Goal: Information Seeking & Learning: Check status

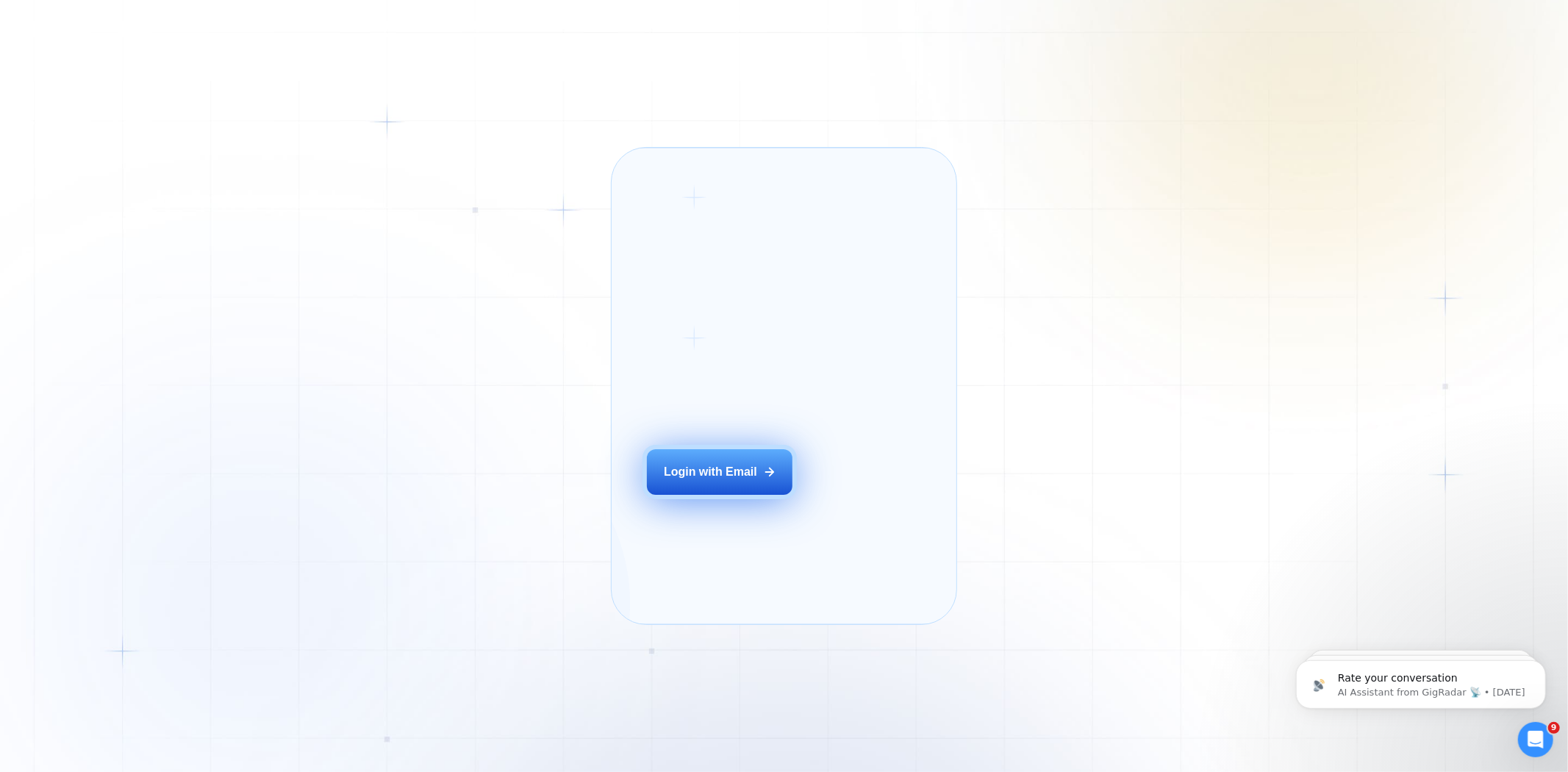
click at [751, 481] on div "Login with Email" at bounding box center [710, 472] width 93 height 16
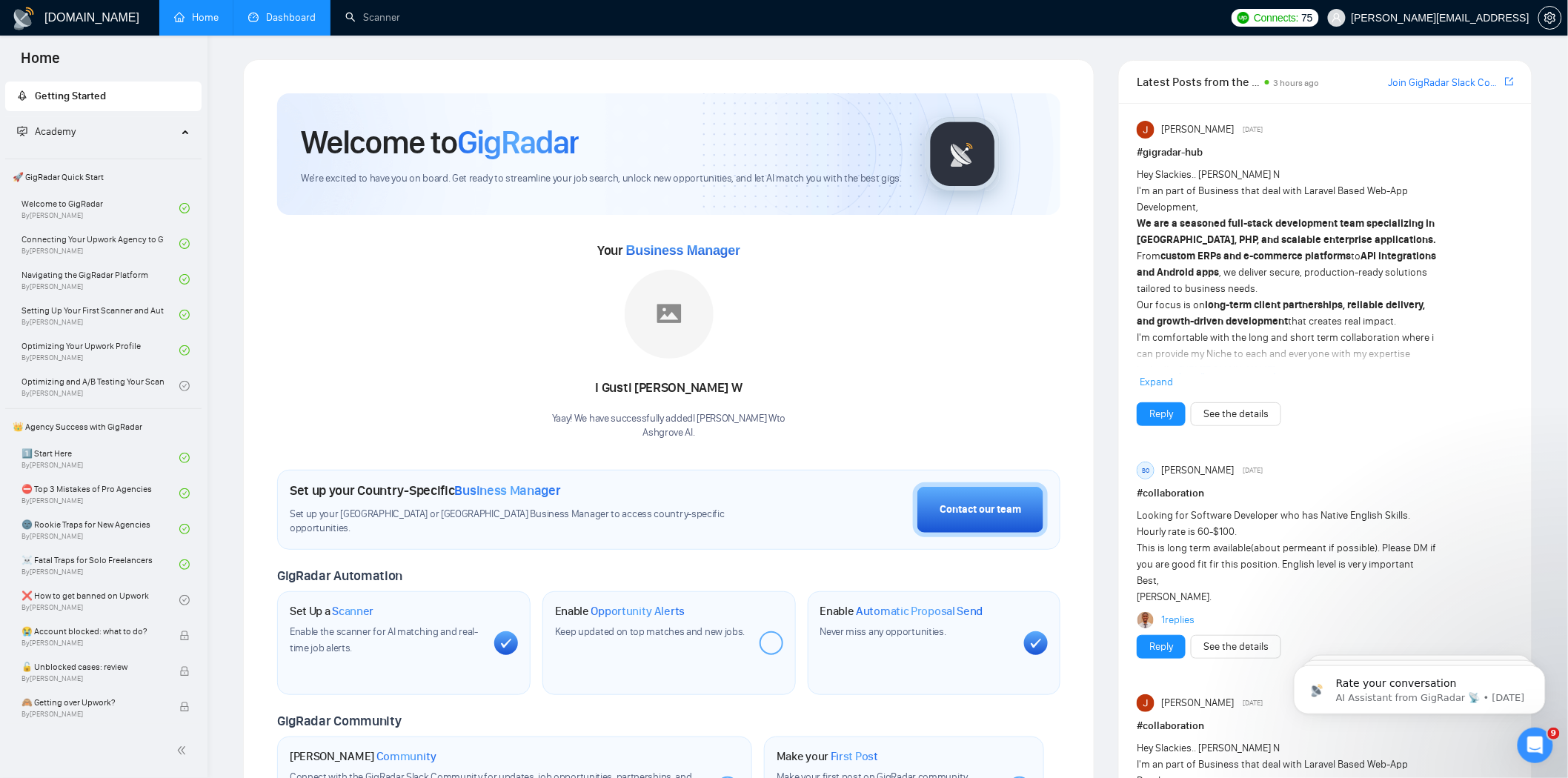
click at [283, 20] on link "Dashboard" at bounding box center [282, 17] width 68 height 13
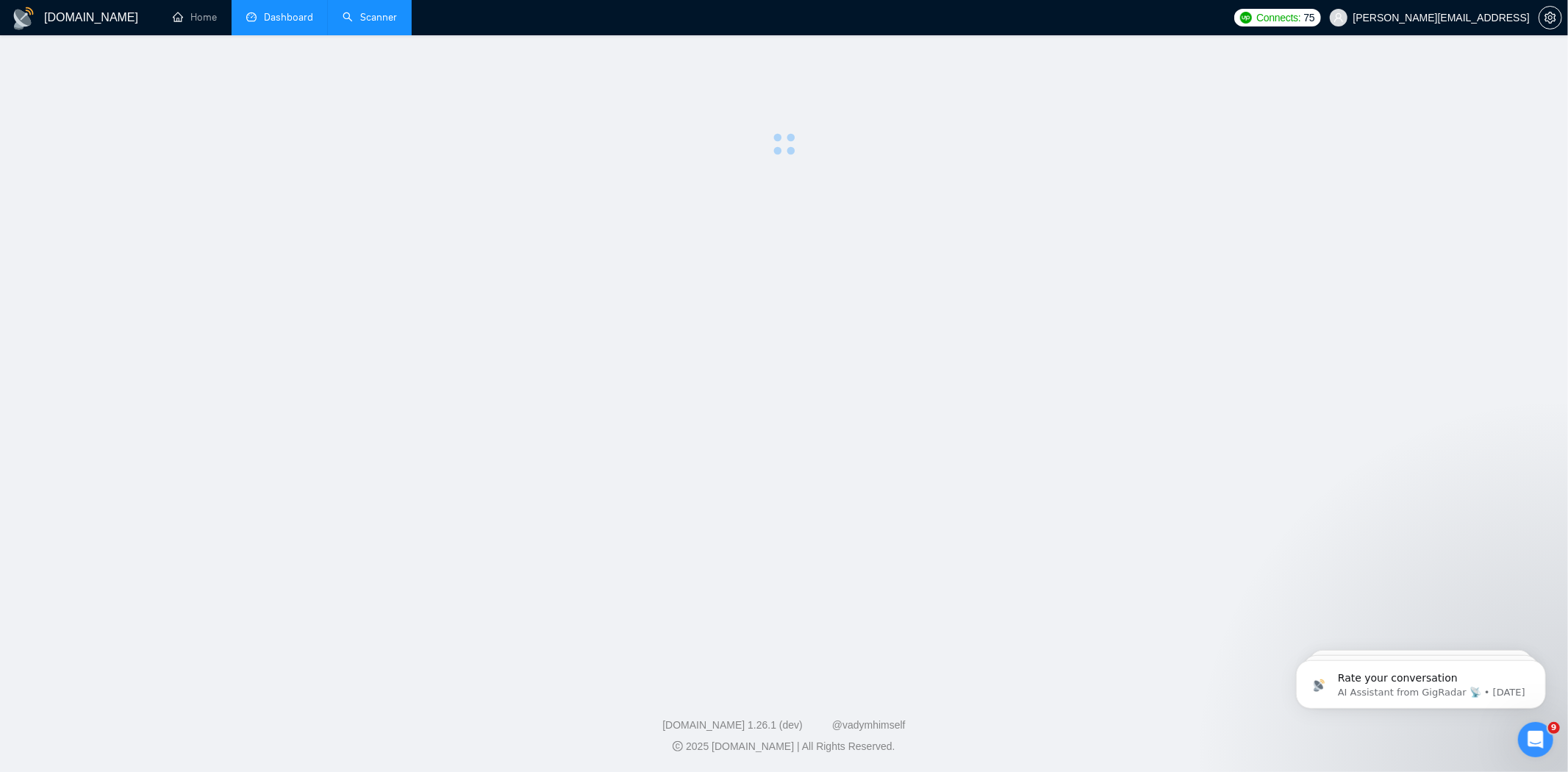
click at [366, 11] on link "Scanner" at bounding box center [369, 17] width 54 height 13
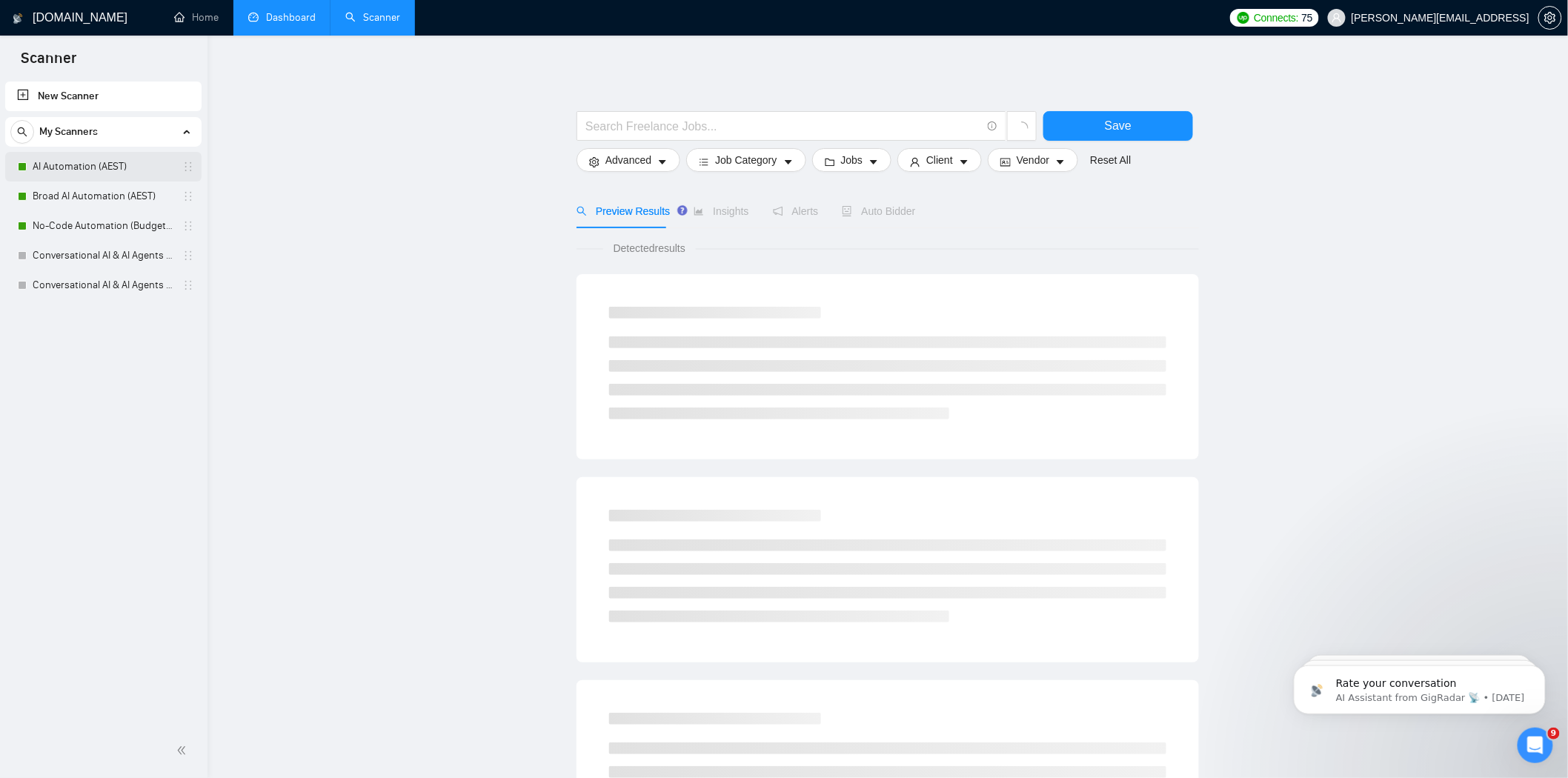
click at [115, 173] on link "AI Automation (AEST)" at bounding box center [103, 167] width 141 height 30
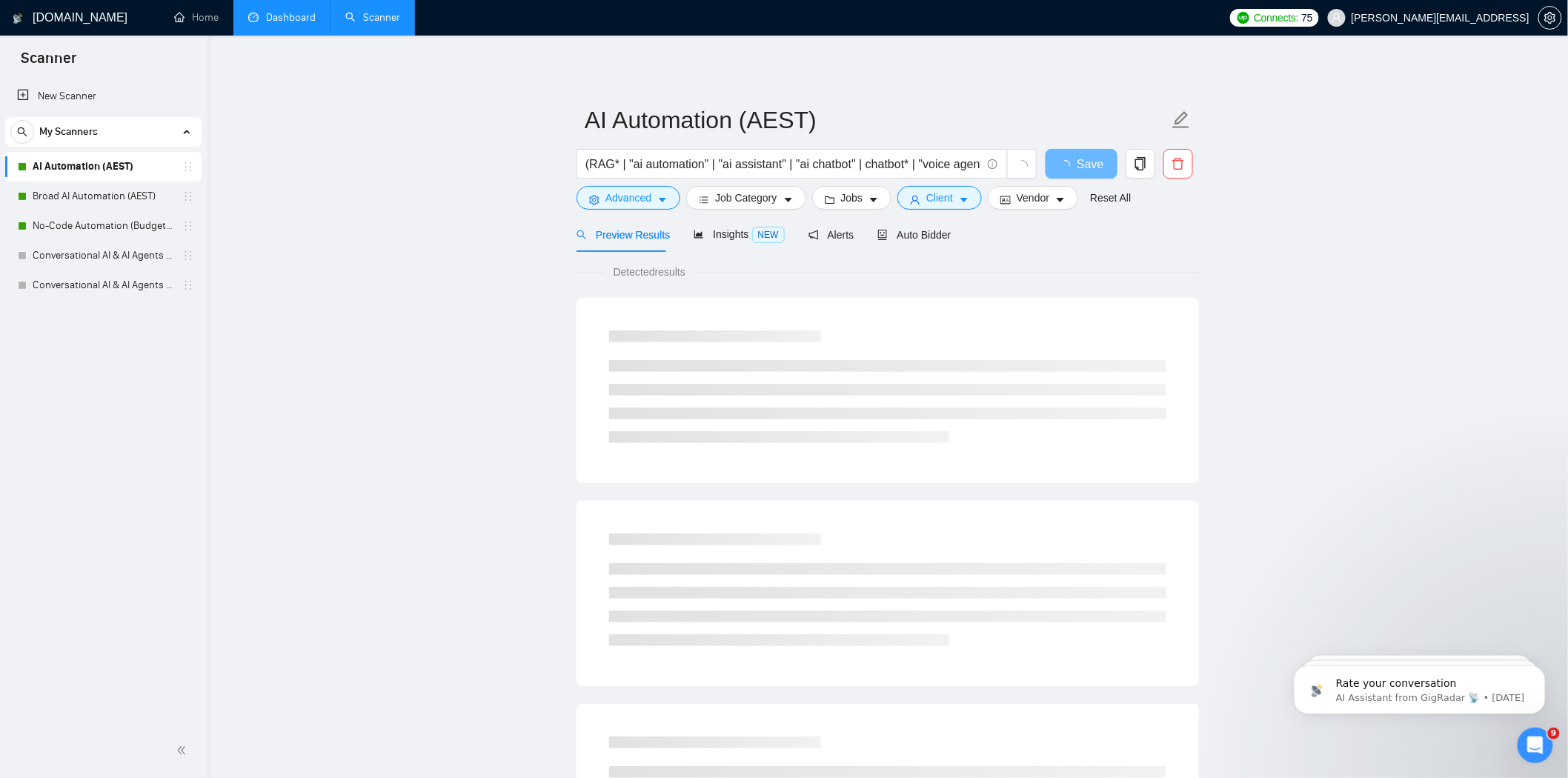
click at [300, 16] on link "Dashboard" at bounding box center [282, 17] width 68 height 13
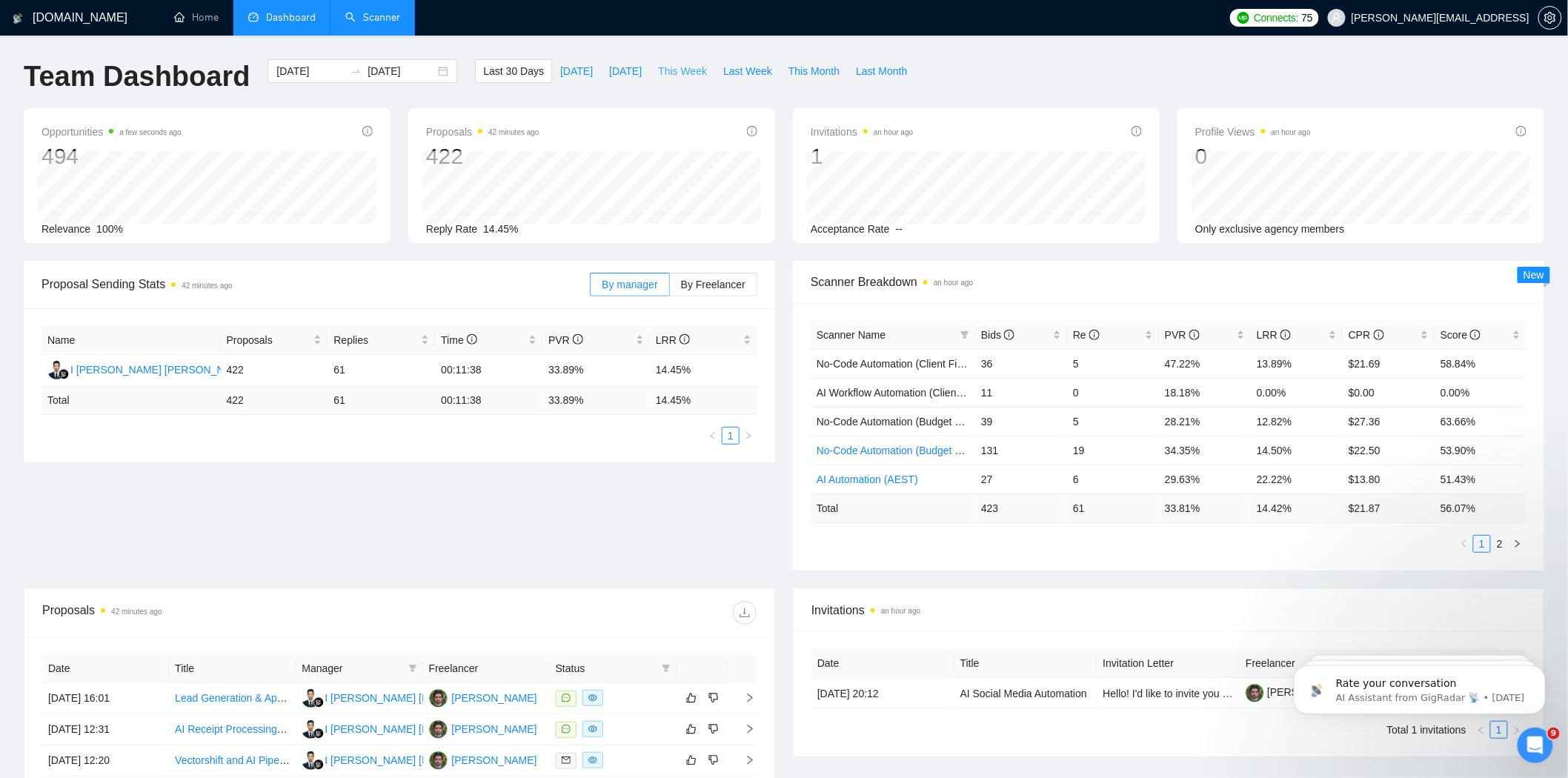
click at [683, 73] on span "This Week" at bounding box center [682, 71] width 49 height 16
type input "[DATE]"
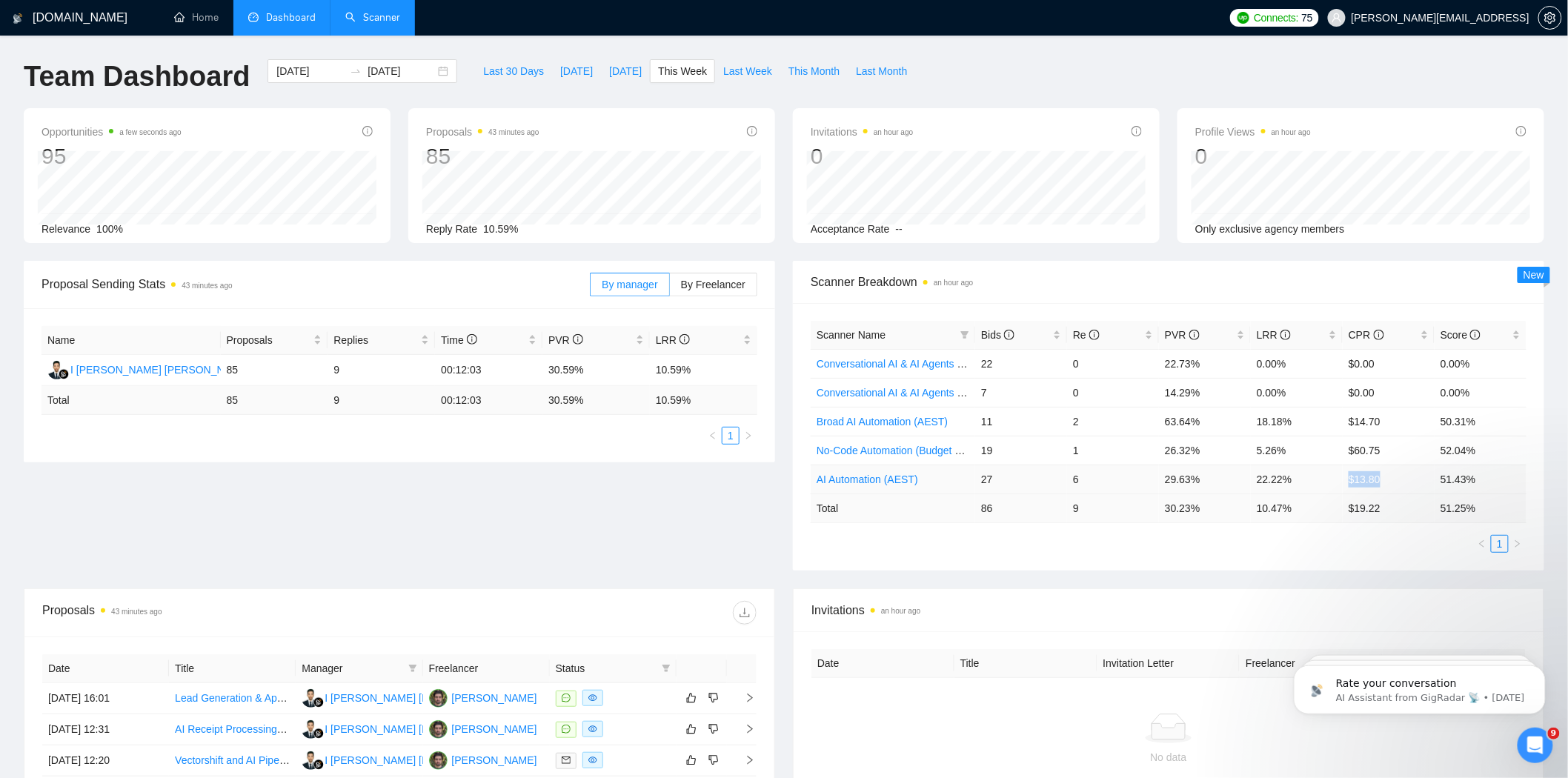
drag, startPoint x: 1337, startPoint y: 482, endPoint x: 1383, endPoint y: 482, distance: 46.0
click at [1383, 482] on tr "AI Automation (AEST) 27 6 29.63% 22.22% $13.80 51.43%" at bounding box center [1168, 478] width 716 height 29
copy tr "$13.80"
drag, startPoint x: 1255, startPoint y: 483, endPoint x: 1265, endPoint y: 483, distance: 10.0
click at [1265, 483] on td "22.22%" at bounding box center [1297, 478] width 92 height 29
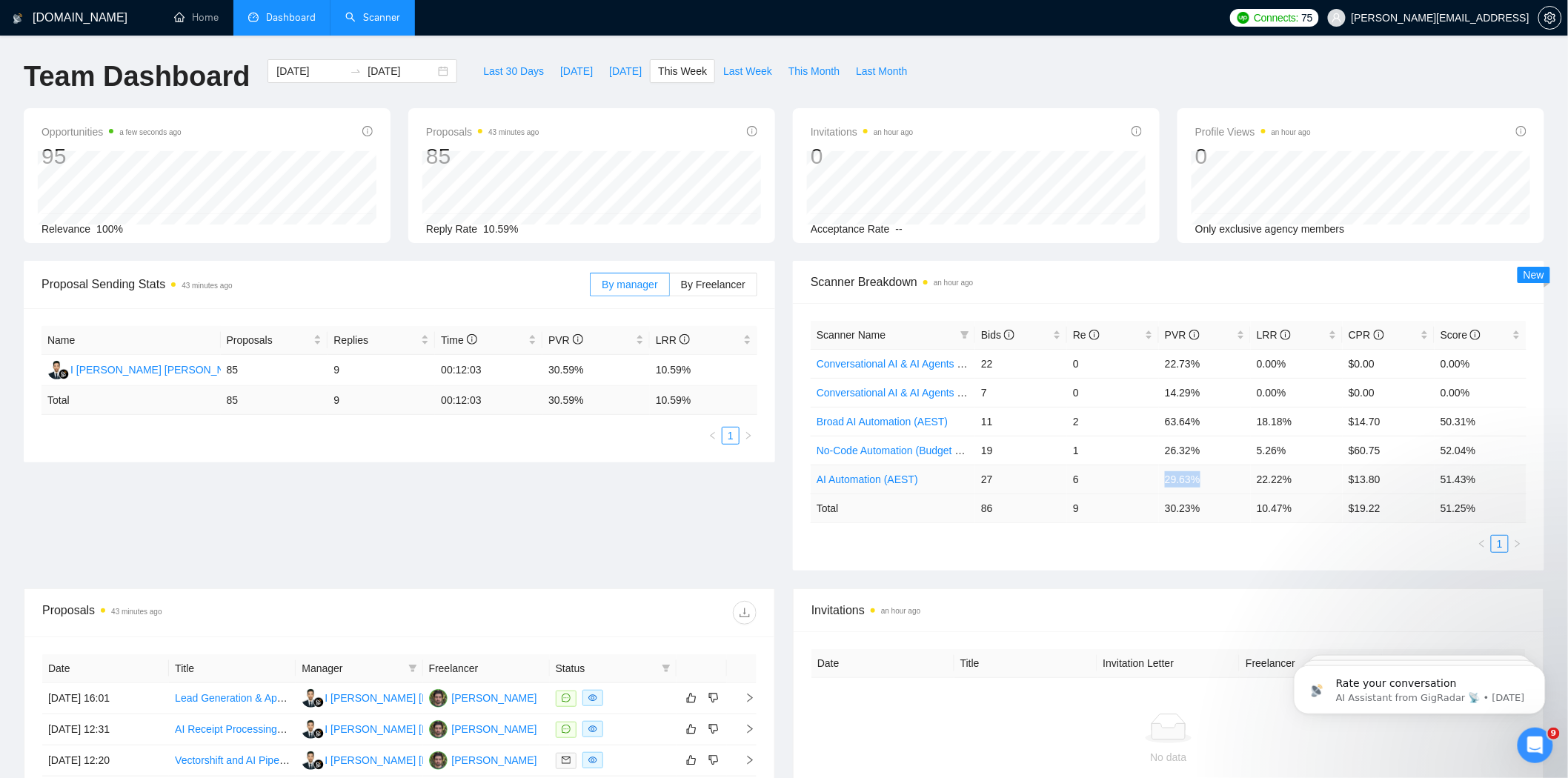
drag, startPoint x: 1162, startPoint y: 479, endPoint x: 1206, endPoint y: 479, distance: 44.0
click at [1206, 479] on td "29.63%" at bounding box center [1205, 478] width 92 height 29
copy td "29.63%"
drag, startPoint x: 1252, startPoint y: 483, endPoint x: 1313, endPoint y: 485, distance: 61.0
click at [1313, 485] on td "22.22%" at bounding box center [1297, 478] width 92 height 29
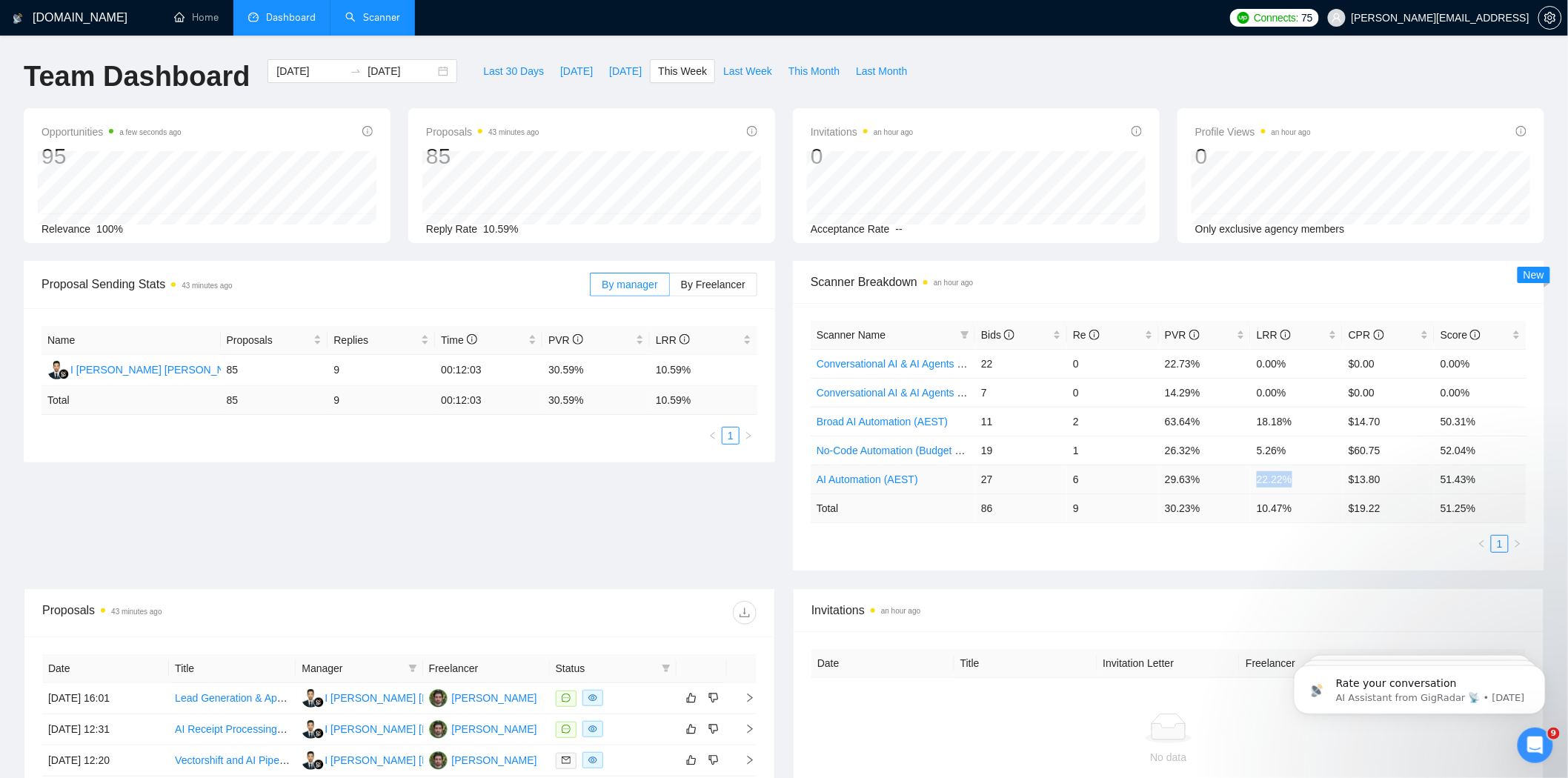
copy td "22.22%"
click at [900, 425] on link "Broad AI Automation (AEST)" at bounding box center [881, 421] width 131 height 12
drag, startPoint x: 1158, startPoint y: 450, endPoint x: 1212, endPoint y: 450, distance: 54.0
click at [1212, 450] on tr "Broad AI Automation (AEST) 11 2 63.64% 18.18% $14.70 50.31%" at bounding box center [1168, 449] width 716 height 29
copy tr "63.64%"
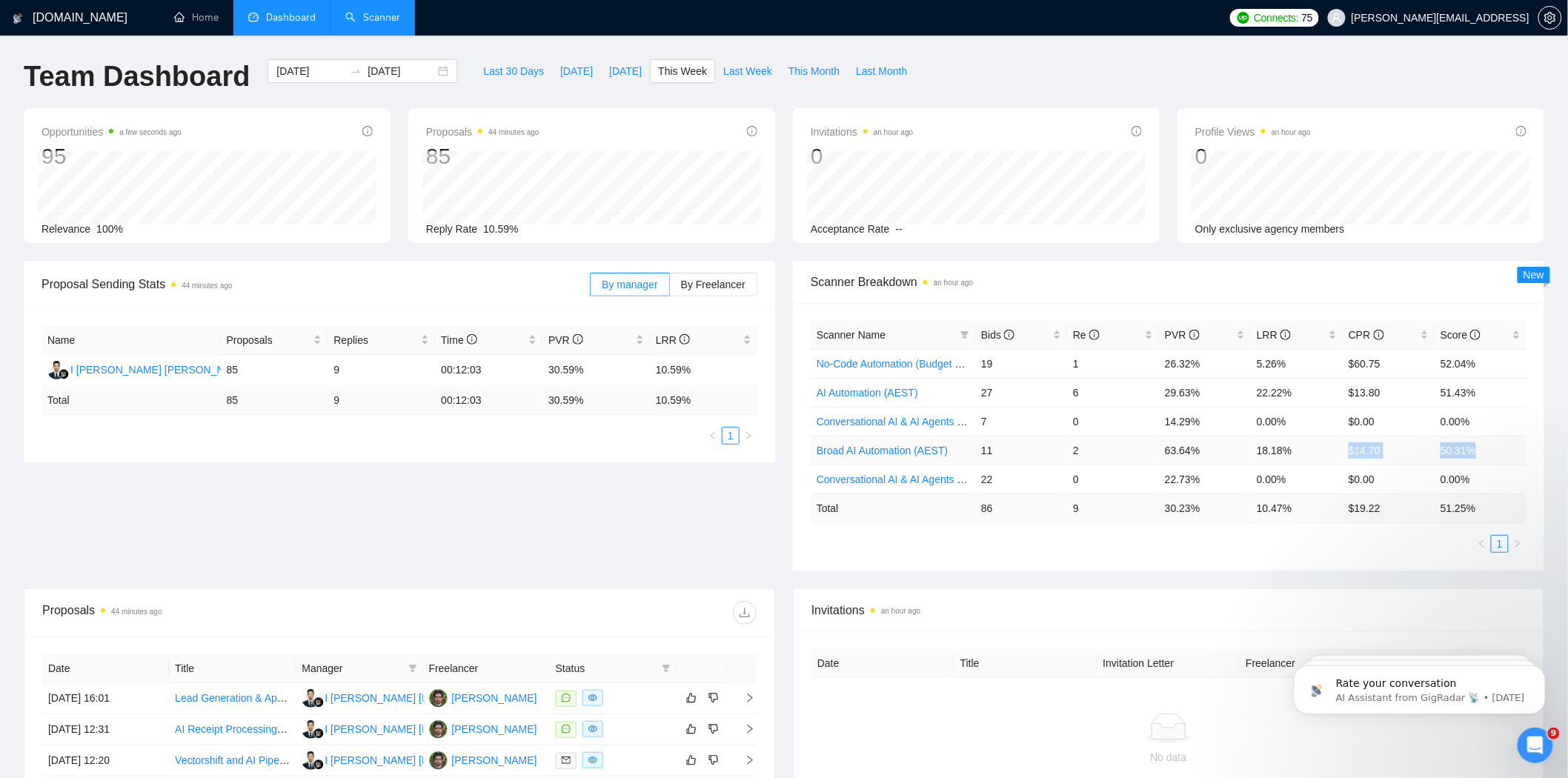
drag, startPoint x: 1336, startPoint y: 454, endPoint x: 1459, endPoint y: 458, distance: 123.1
click at [1421, 457] on tr "Broad AI Automation (AEST) 11 2 63.64% 18.18% $14.70 50.31%" at bounding box center [1168, 449] width 716 height 29
click at [1403, 462] on td "$14.70" at bounding box center [1388, 449] width 92 height 29
drag, startPoint x: 1335, startPoint y: 456, endPoint x: 1381, endPoint y: 456, distance: 46.0
click at [1381, 456] on tr "Broad AI Automation (AEST) 11 2 63.64% 18.18% $14.70 50.31%" at bounding box center [1168, 449] width 716 height 29
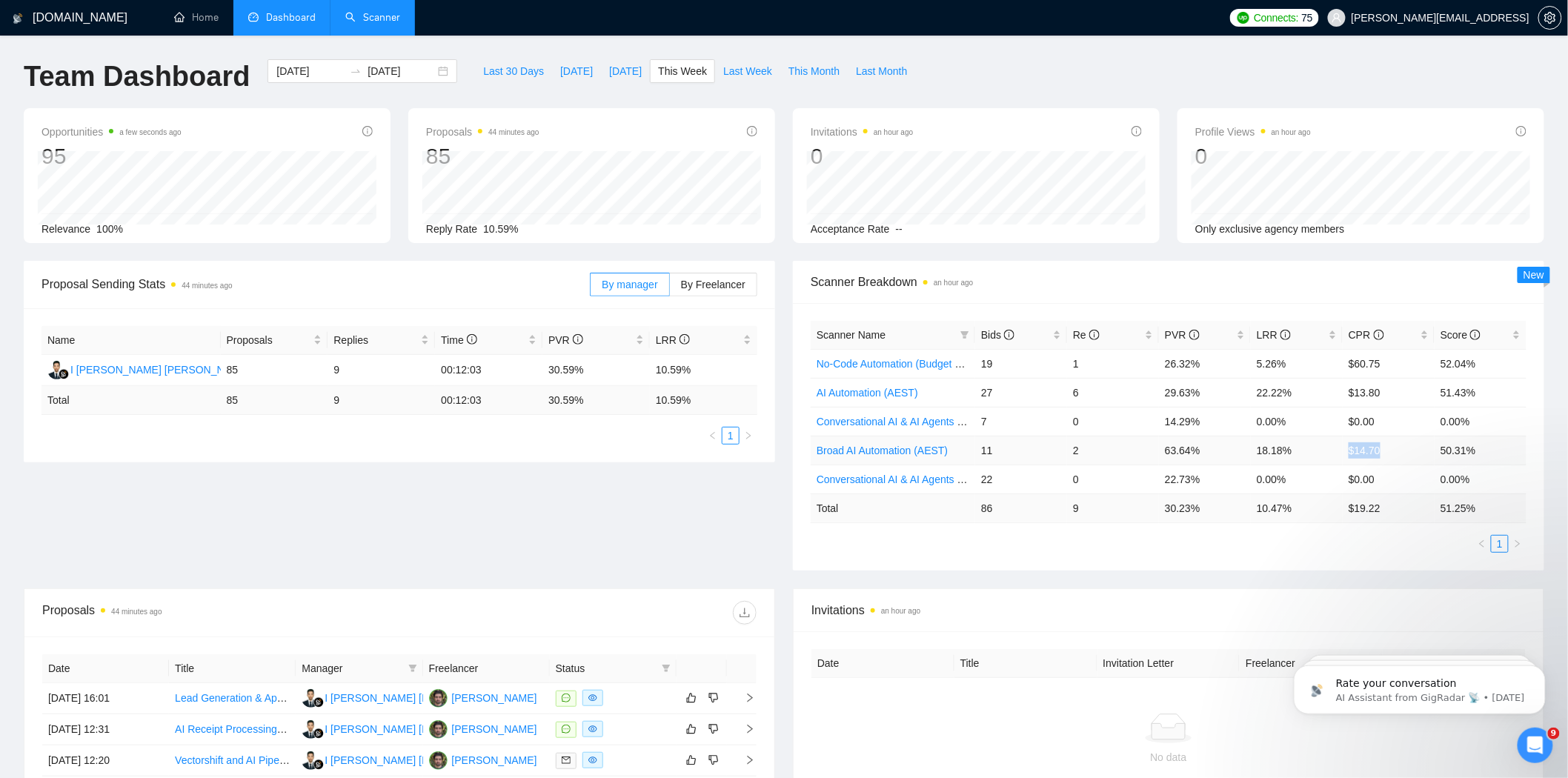
copy tr "$14.70"
drag, startPoint x: 1253, startPoint y: 453, endPoint x: 1298, endPoint y: 453, distance: 45.0
click at [1298, 453] on td "18.18%" at bounding box center [1297, 449] width 92 height 29
copy td "18.18%"
click at [921, 365] on link "No-Code Automation (Budget Filters W4, Aug)" at bounding box center [922, 365] width 212 height 12
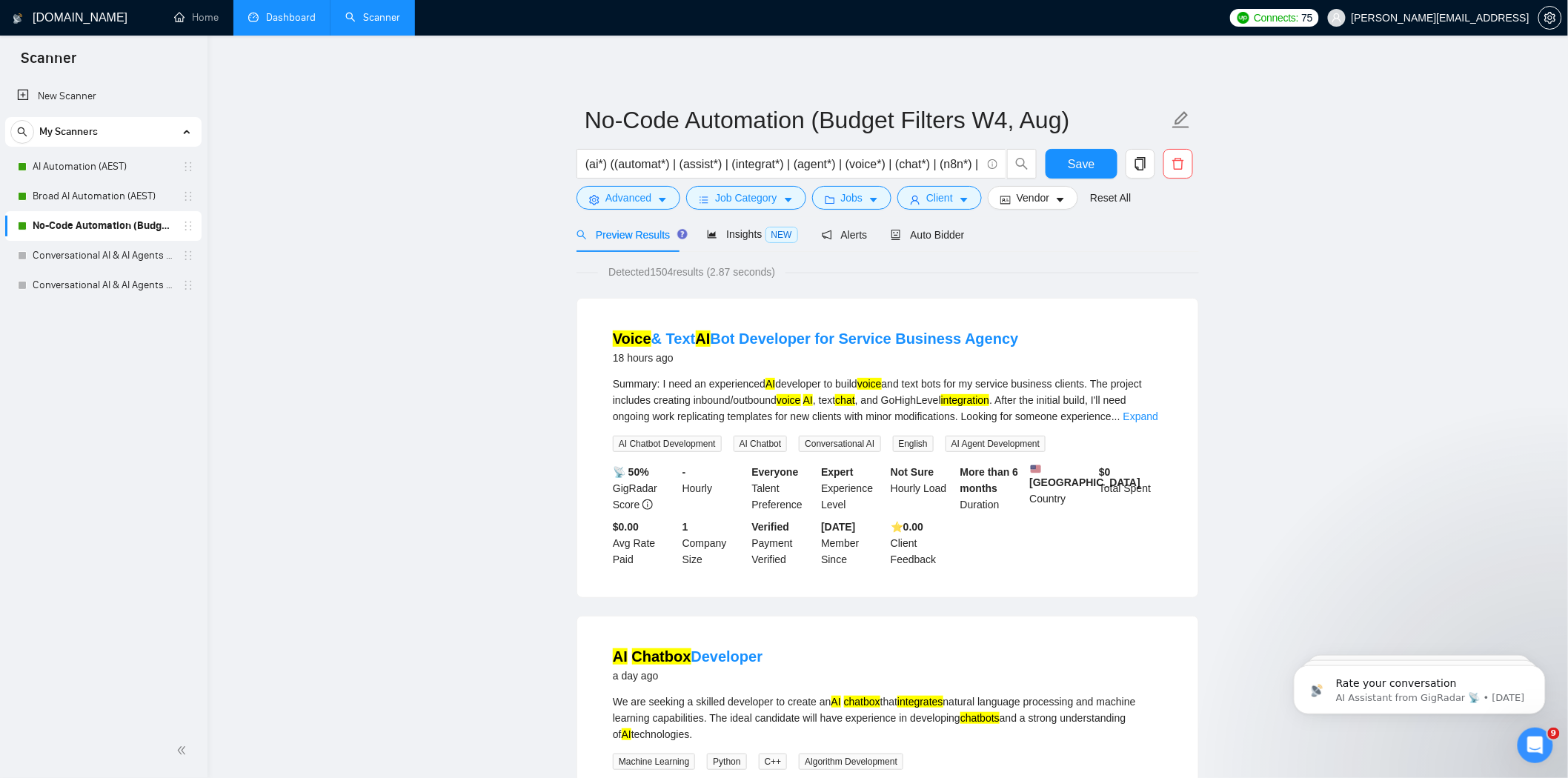
click at [283, 24] on link "Dashboard" at bounding box center [282, 17] width 68 height 13
click at [280, 24] on li "Dashboard" at bounding box center [281, 18] width 97 height 36
